Goal: Task Accomplishment & Management: Use online tool/utility

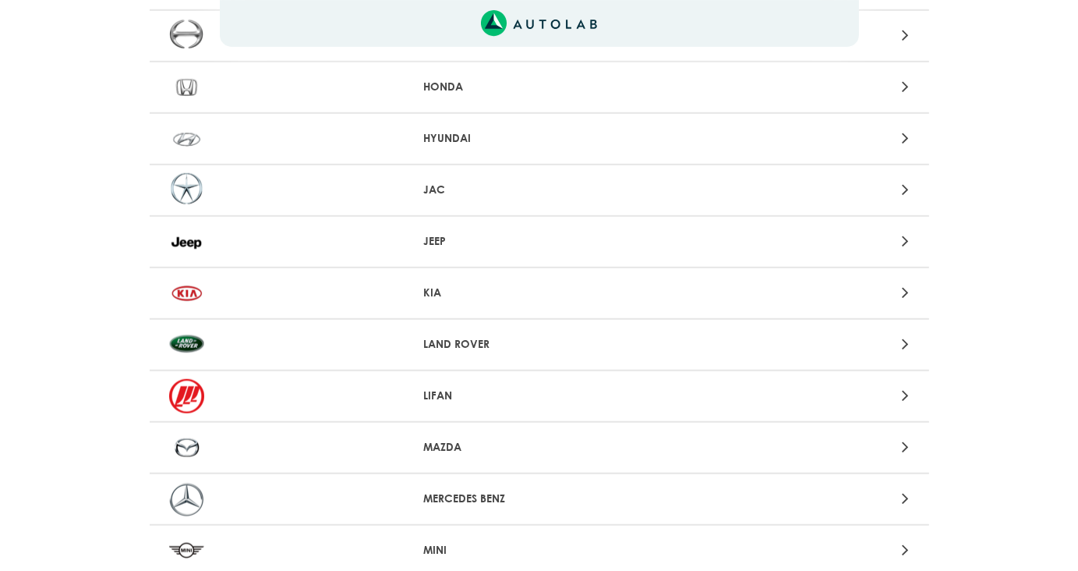
scroll to position [1091, 0]
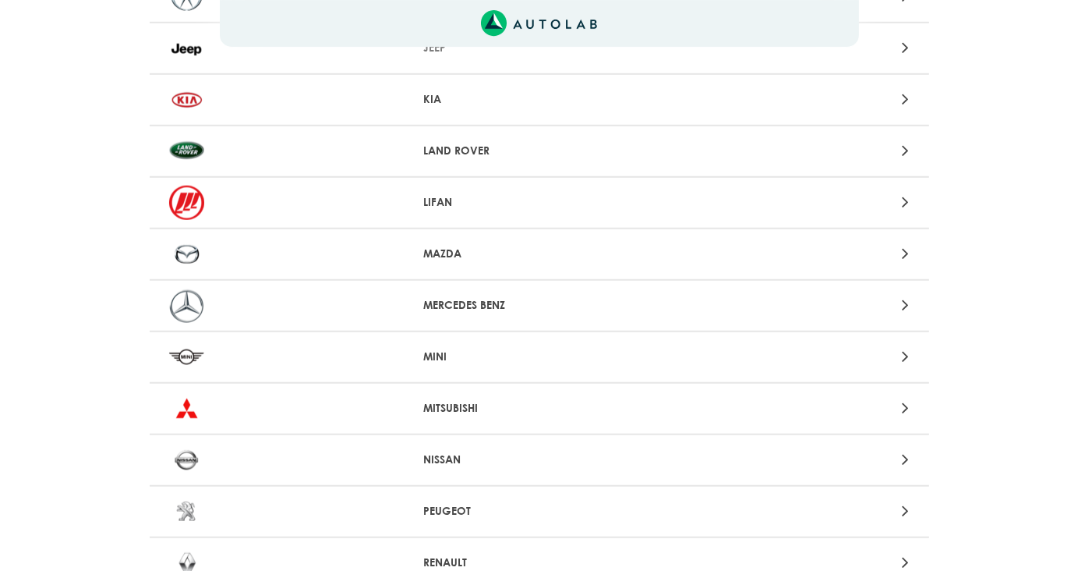
click at [442, 246] on p "MAZDA" at bounding box center [538, 254] width 231 height 16
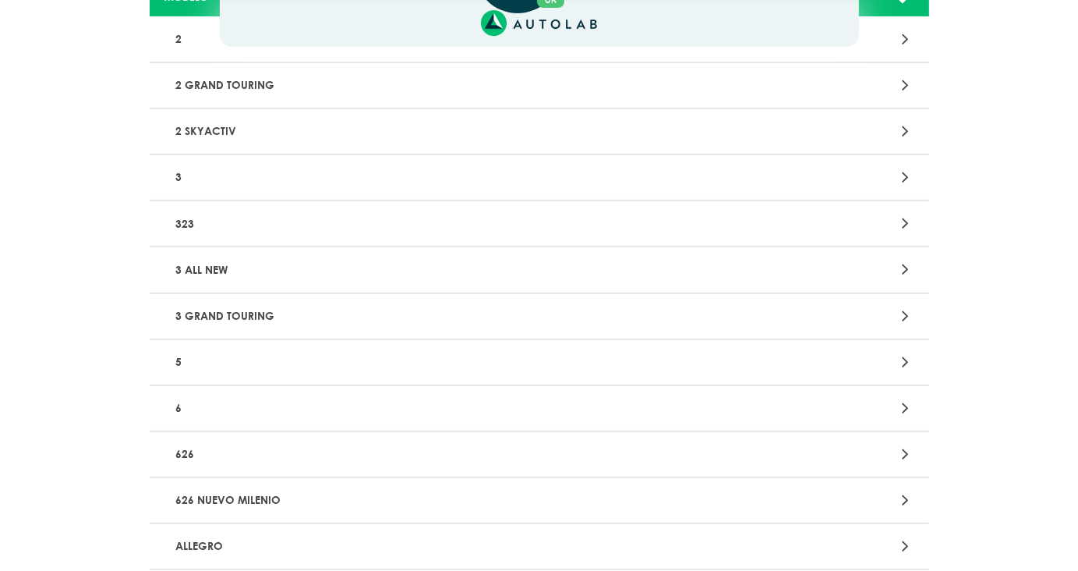
scroll to position [184, 0]
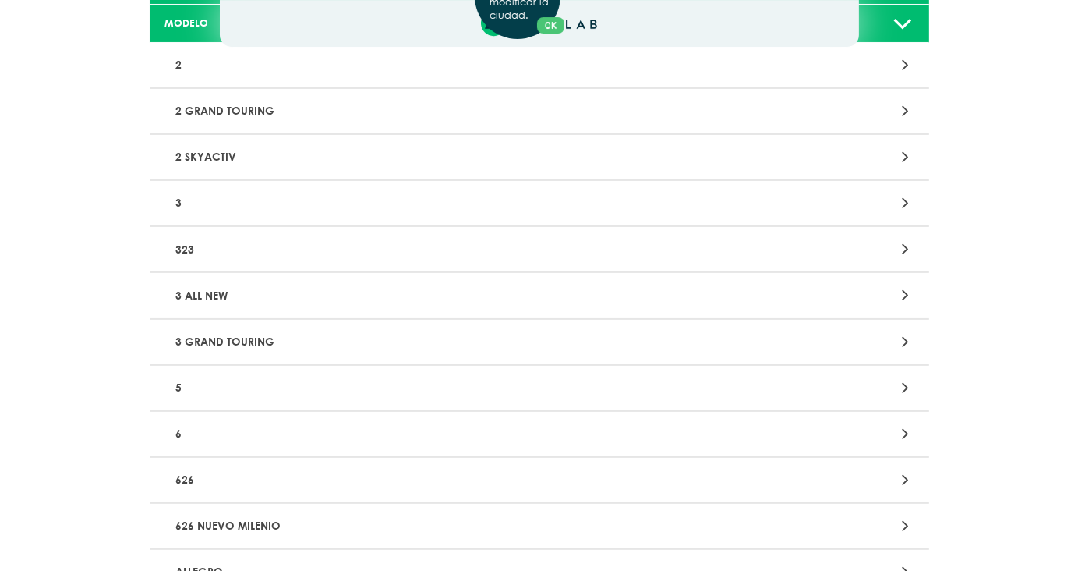
click at [422, 203] on div "Aquí, puedes modificar la ciudad. OK .aex,.bex{fill:none!important;stroke:#50c4…" at bounding box center [539, 101] width 1078 height 571
click at [902, 203] on icon at bounding box center [905, 203] width 7 height 20
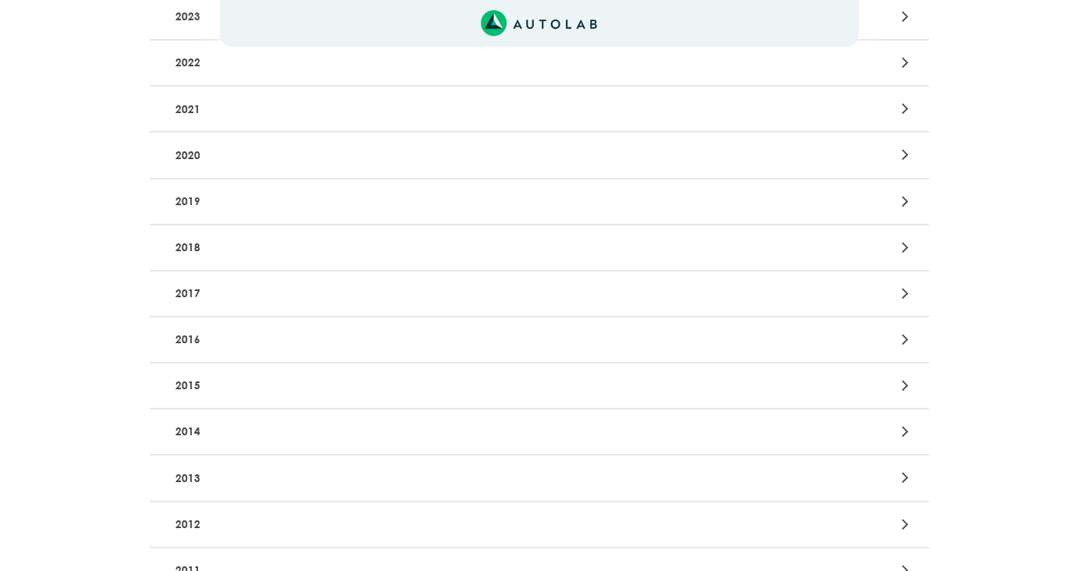
scroll to position [390, 0]
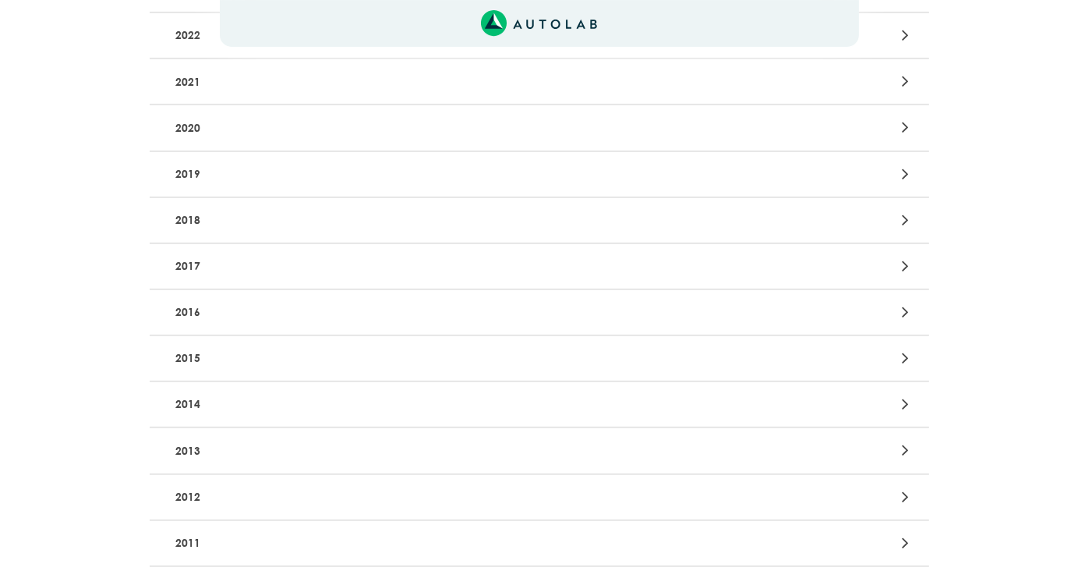
click at [861, 307] on div at bounding box center [793, 312] width 255 height 21
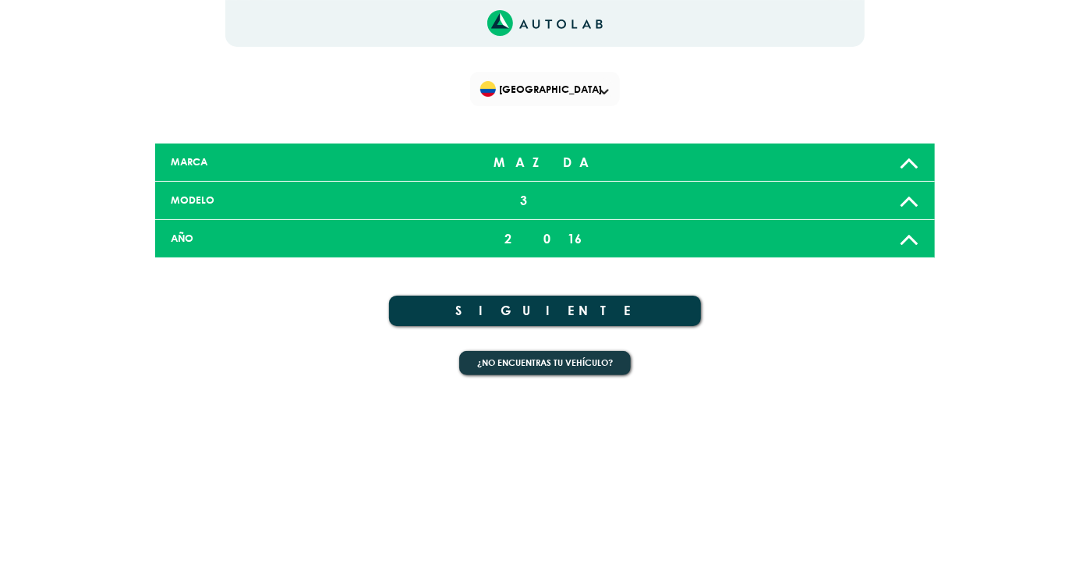
click at [543, 307] on button "SIGUIENTE" at bounding box center [545, 310] width 312 height 30
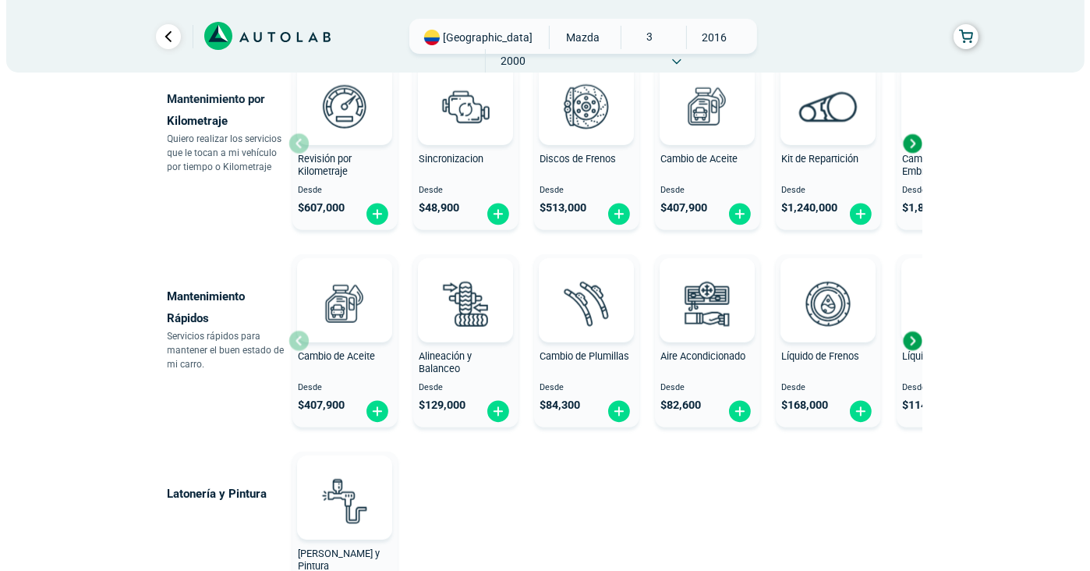
scroll to position [754, 0]
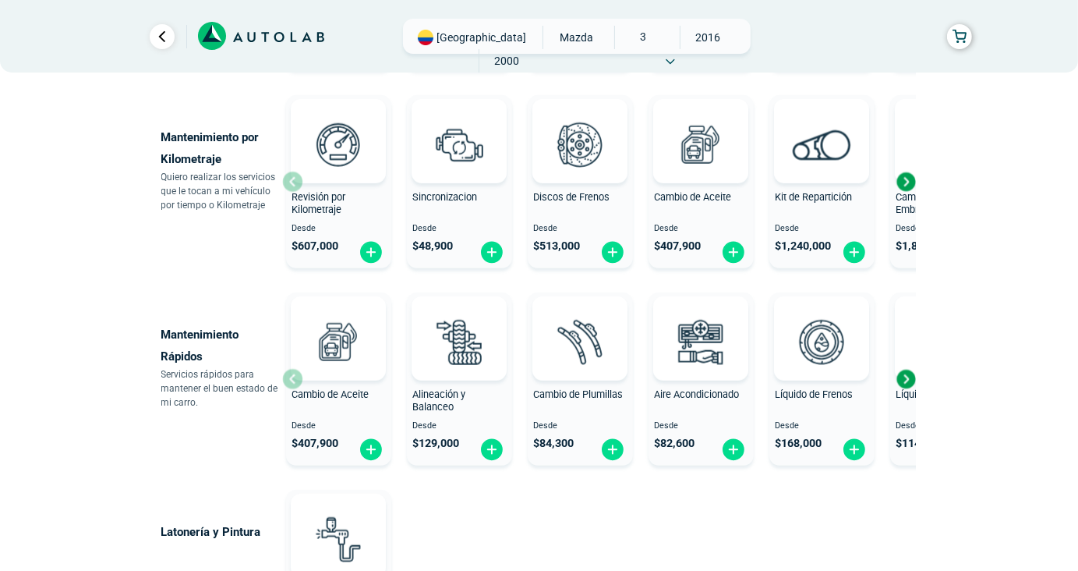
click at [330, 192] on span "Revisión por Kilometraje" at bounding box center [319, 203] width 54 height 25
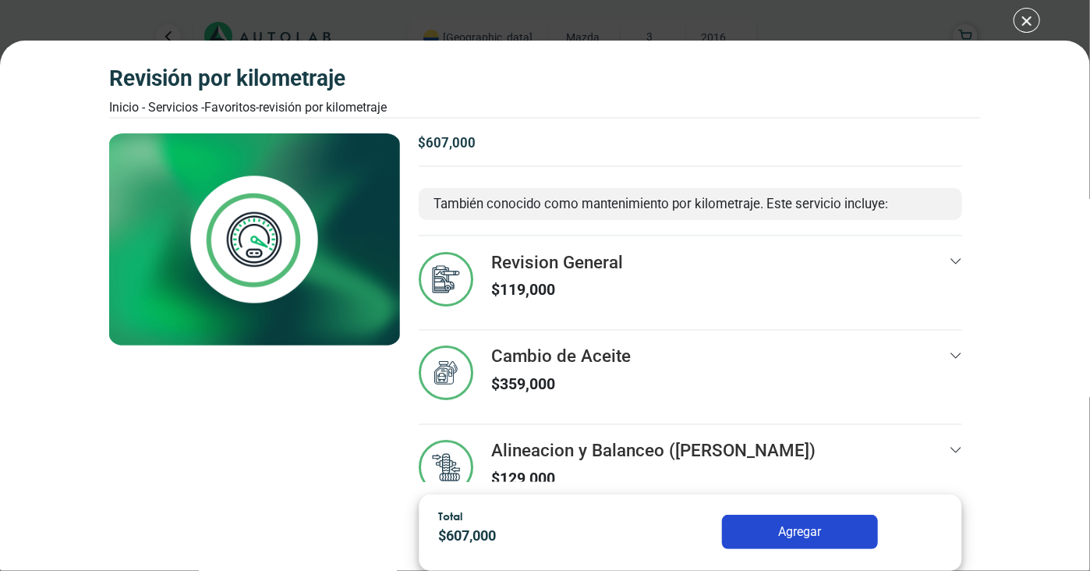
scroll to position [34, 0]
